Goal: Information Seeking & Learning: Learn about a topic

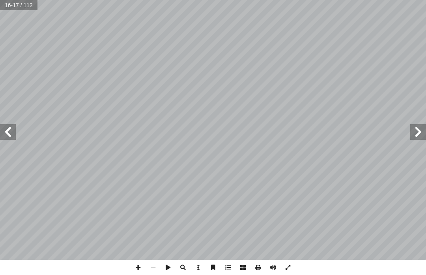
click at [412, 129] on span at bounding box center [418, 132] width 16 height 16
click at [414, 129] on span at bounding box center [418, 132] width 16 height 16
click at [415, 129] on span at bounding box center [418, 132] width 16 height 16
click at [414, 129] on span at bounding box center [418, 132] width 16 height 16
click at [411, 130] on span at bounding box center [418, 132] width 16 height 16
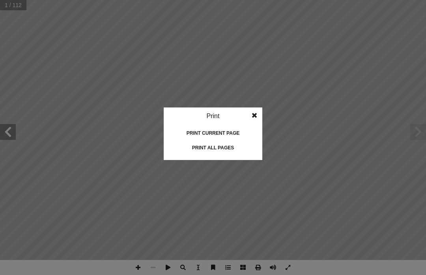
click at [210, 144] on div "Print all pages" at bounding box center [213, 147] width 79 height 13
